Goal: Task Accomplishment & Management: Use online tool/utility

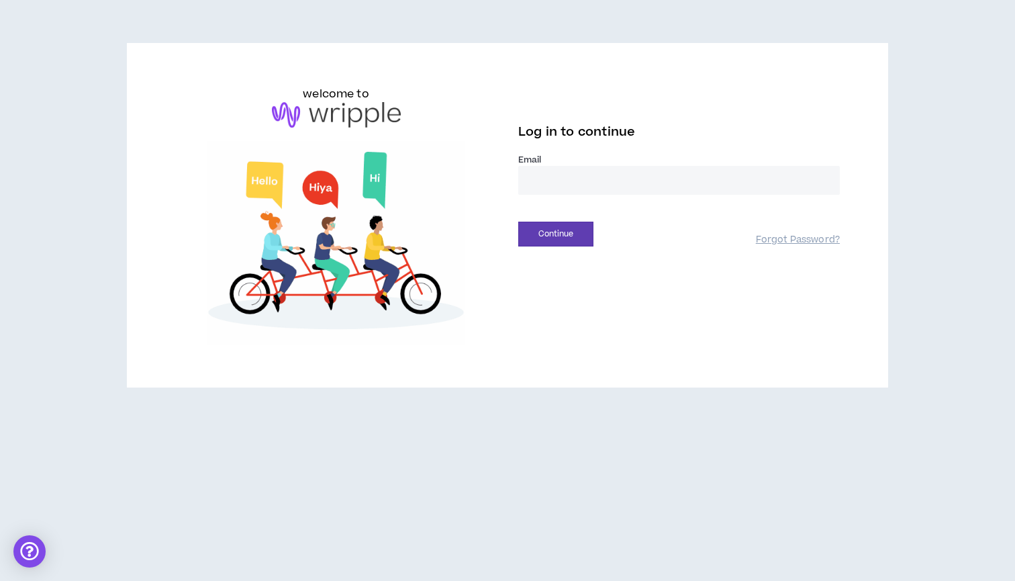
type input "**********"
click at [556, 234] on button "Continue" at bounding box center [555, 234] width 75 height 25
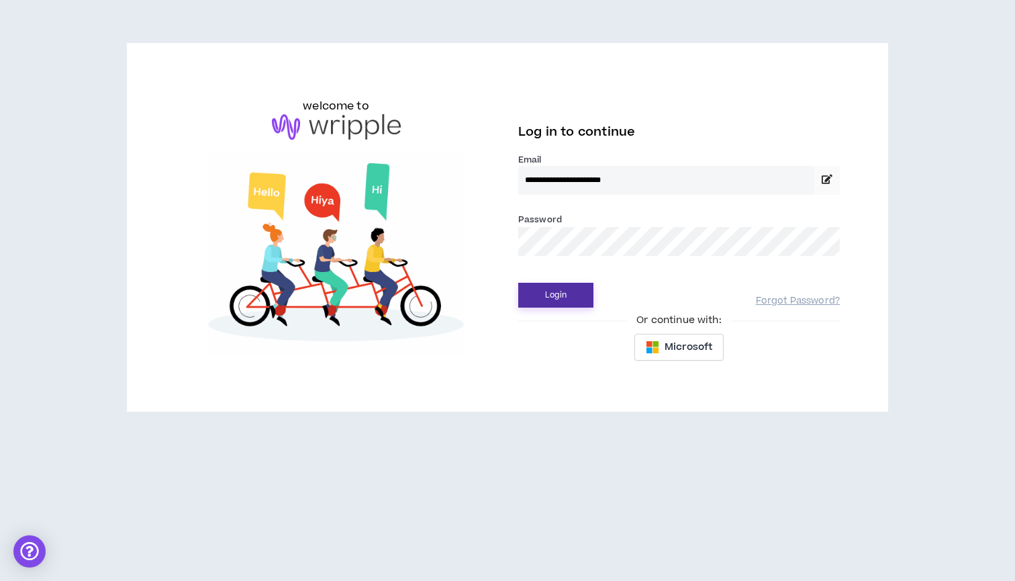
click at [535, 297] on button "Login" at bounding box center [555, 295] width 75 height 25
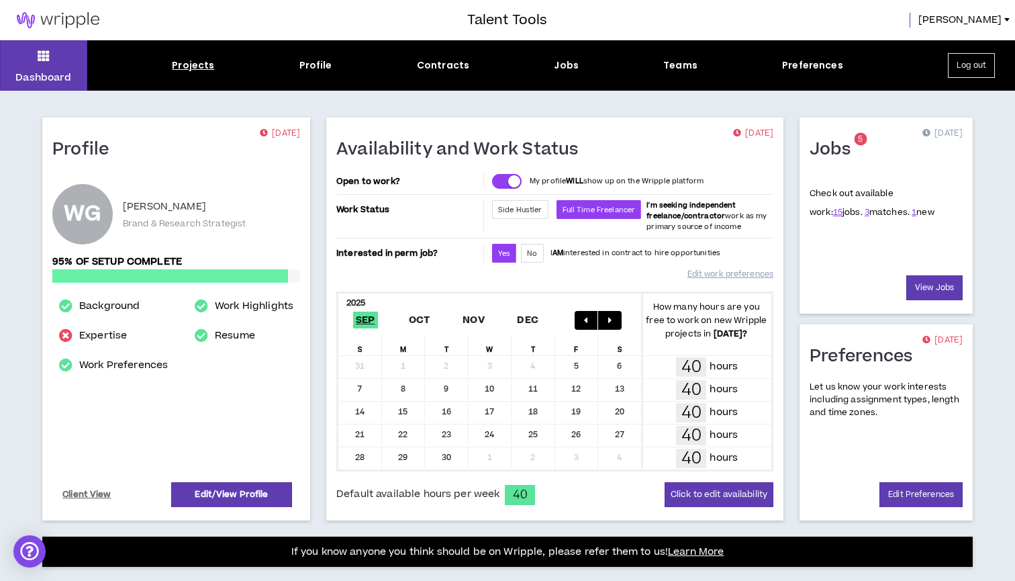
click at [203, 59] on div "Projects" at bounding box center [193, 65] width 42 height 14
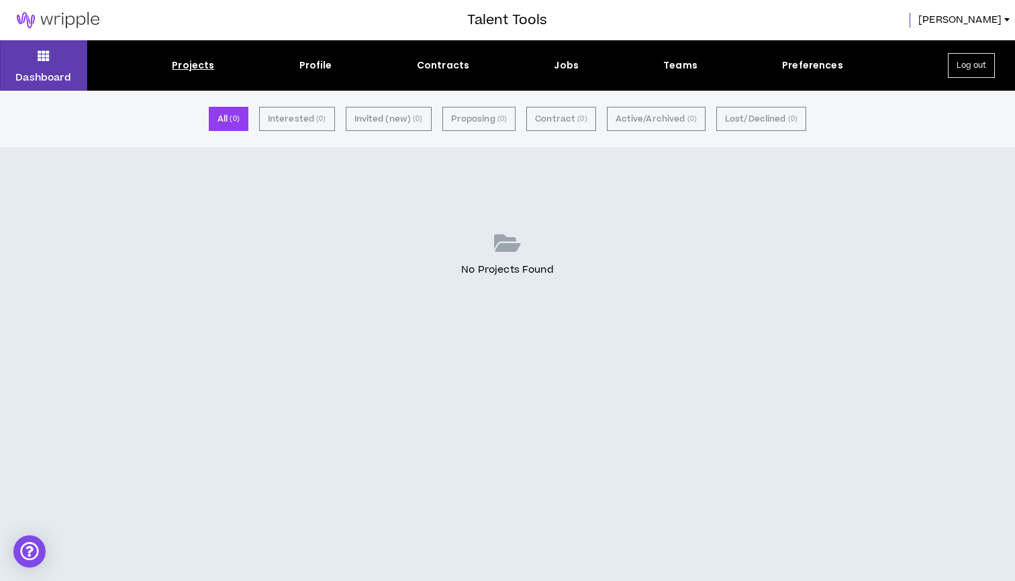
click at [577, 73] on div "Dashboard Projects Profile Contracts Jobs Teams Preferences Log out" at bounding box center [507, 65] width 1015 height 50
click at [574, 66] on div "Jobs" at bounding box center [566, 65] width 25 height 14
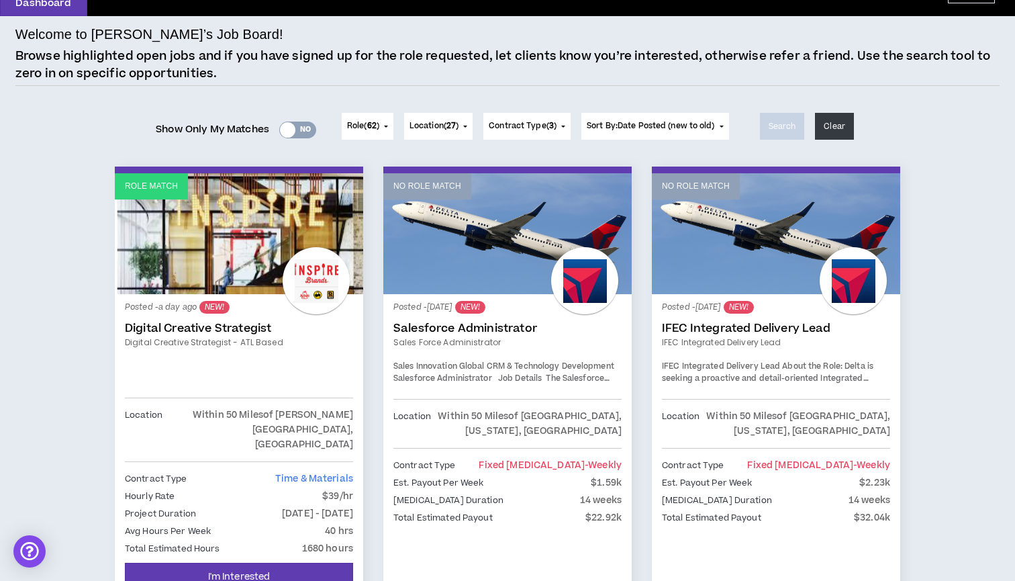
scroll to position [76, 0]
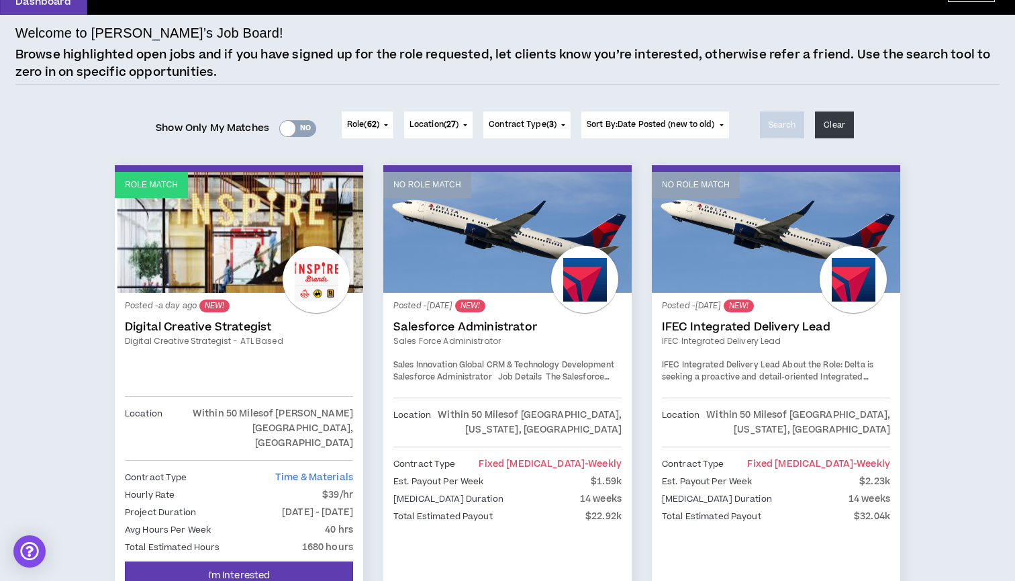
click at [248, 244] on link "Role Match" at bounding box center [239, 232] width 248 height 121
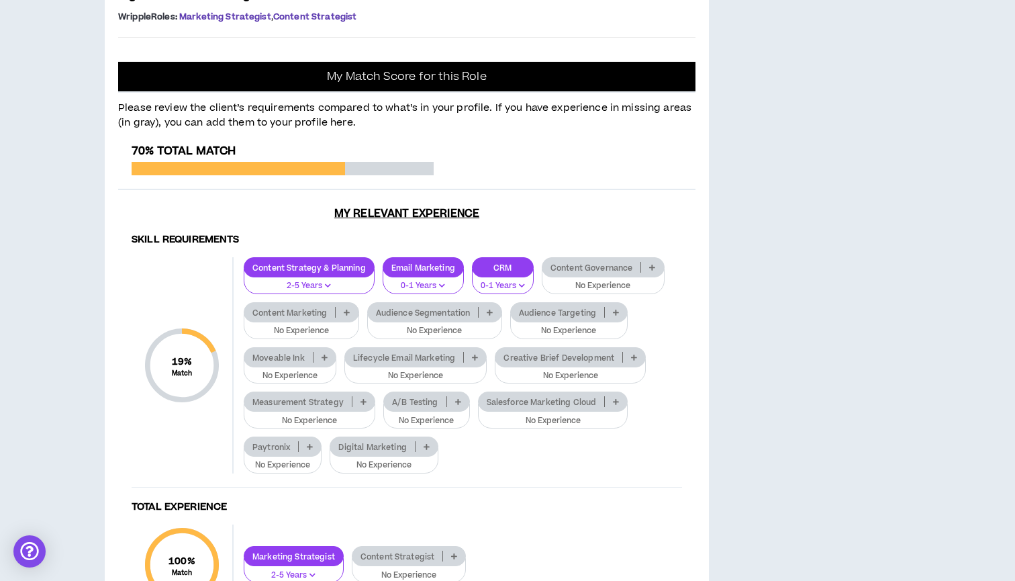
scroll to position [1379, 0]
